Goal: Information Seeking & Learning: Learn about a topic

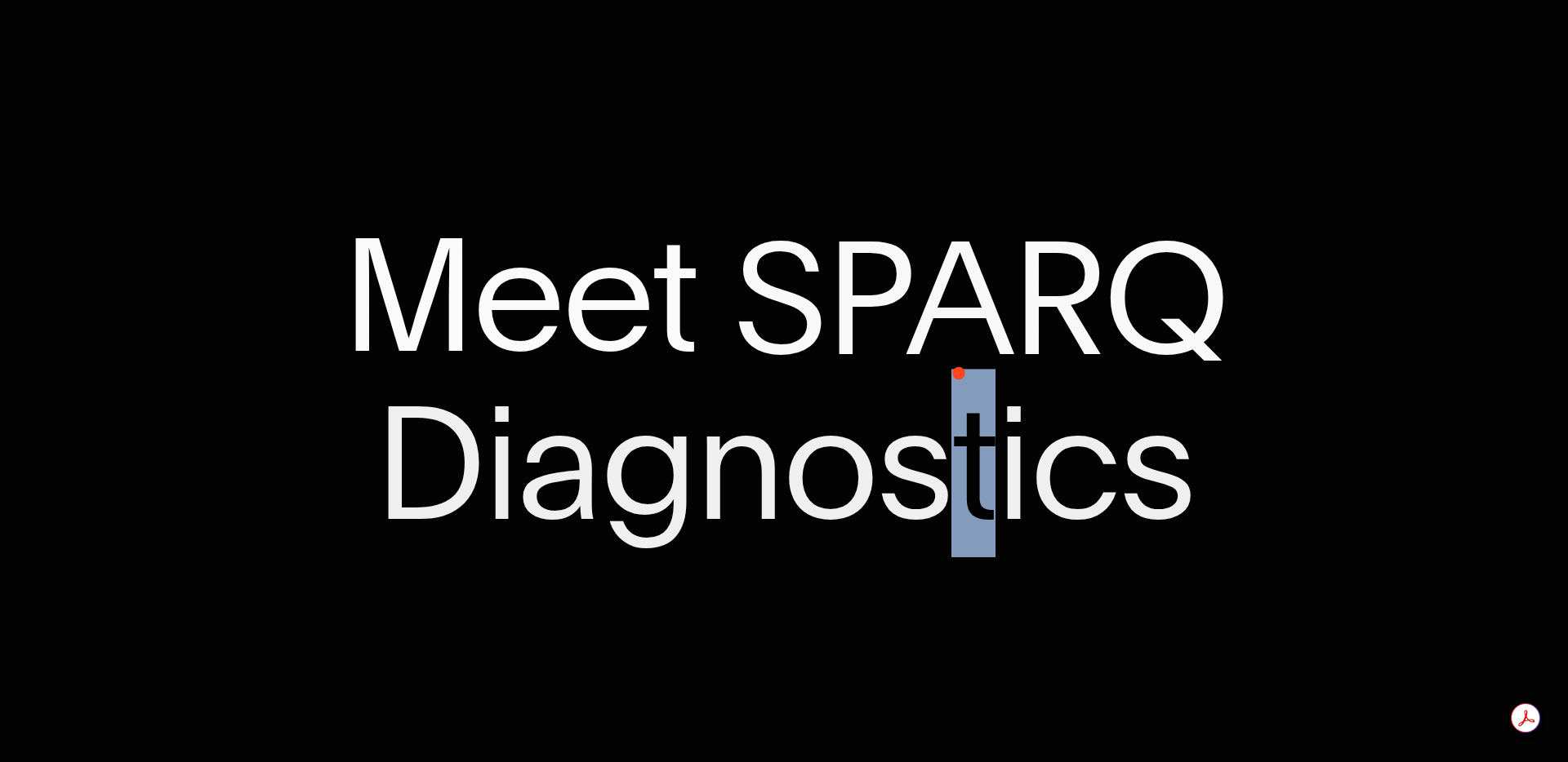
click at [967, 381] on span "Diagnostics" at bounding box center [783, 463] width 820 height 165
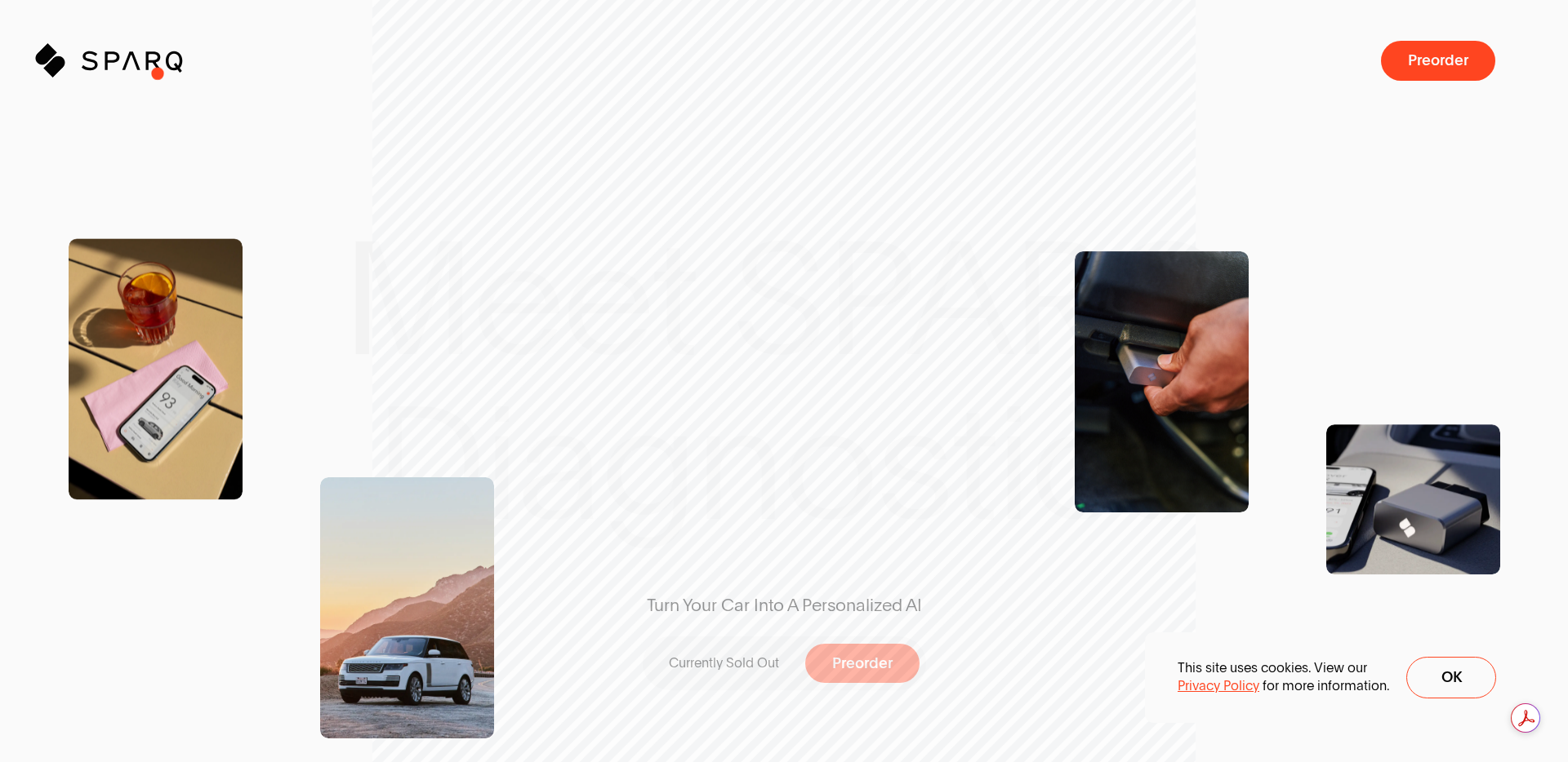
click at [125, 71] on icon "Sparq" at bounding box center [156, 61] width 148 height 33
click at [92, 62] on icon at bounding box center [90, 62] width 17 height 20
click at [783, 297] on div "Turn Your Car Into A Personalized AI Currently Sold Out Preorder" at bounding box center [783, 381] width 484 height 626
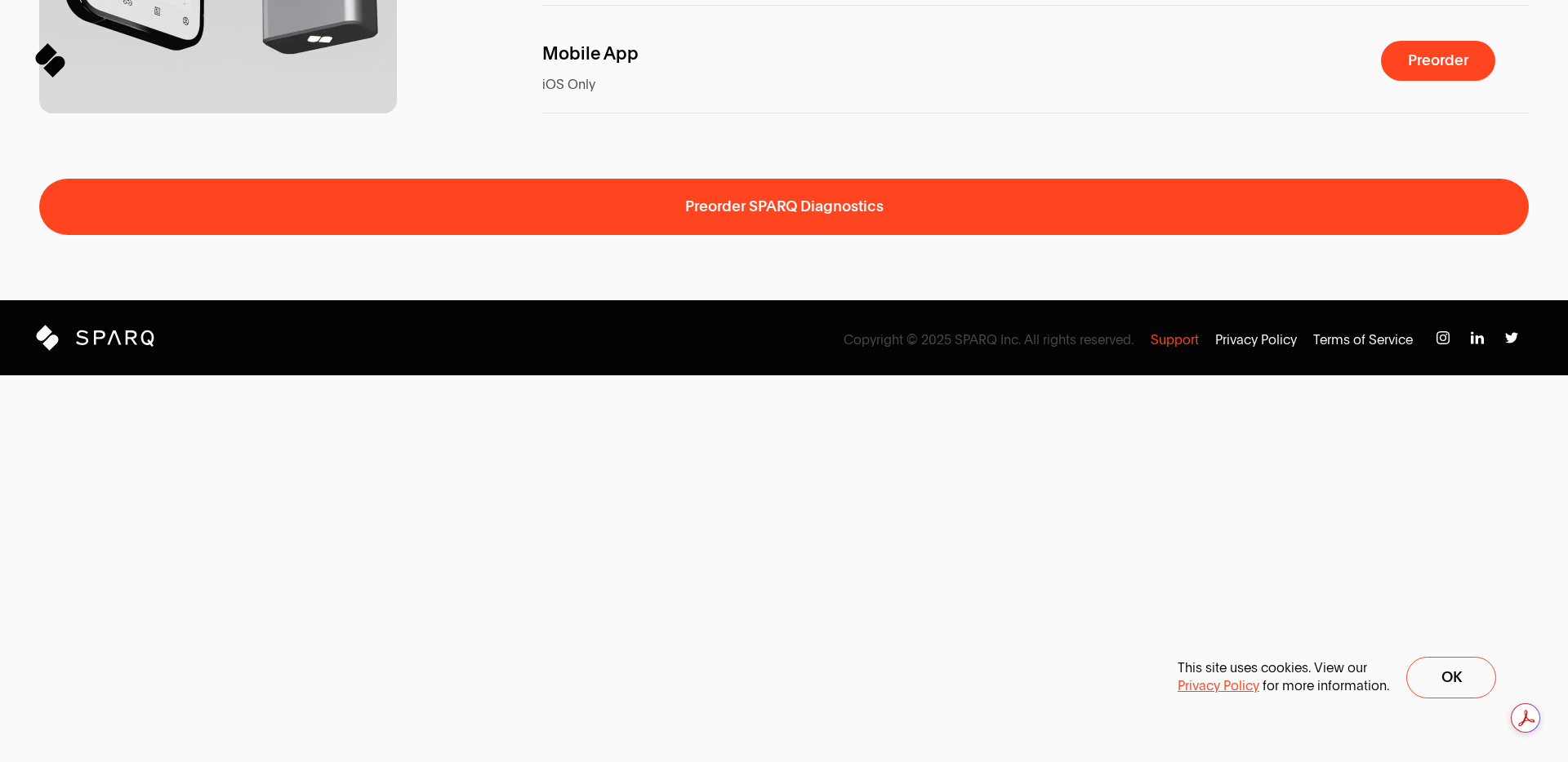
click at [1162, 349] on p "Support" at bounding box center [1174, 340] width 48 height 18
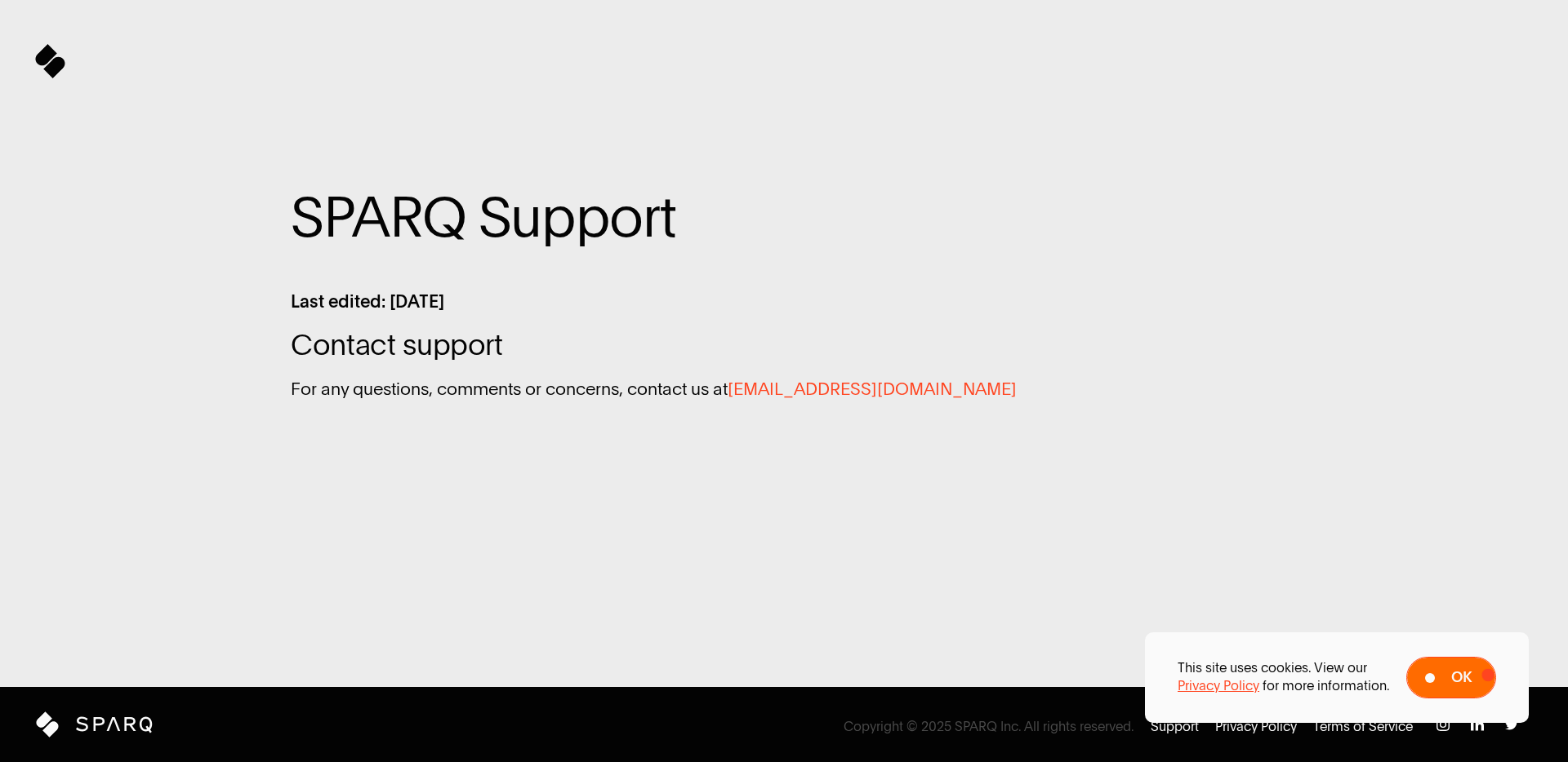
click at [1487, 675] on button "Ok" at bounding box center [1451, 678] width 90 height 42
